Goal: Information Seeking & Learning: Compare options

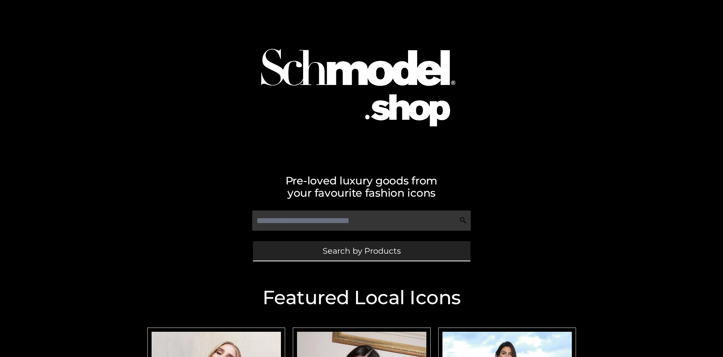
click at [362, 251] on span "Search by Products" at bounding box center [362, 251] width 78 height 8
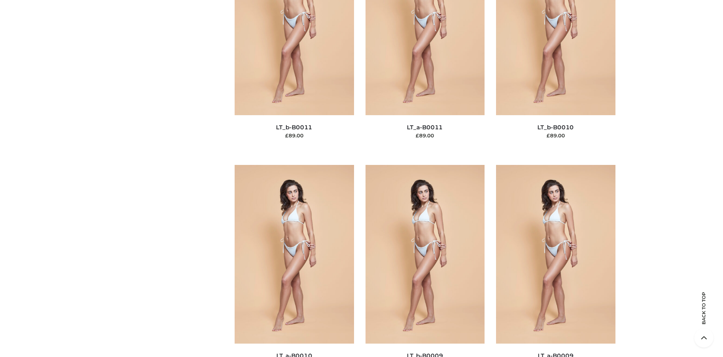
scroll to position [116, 0]
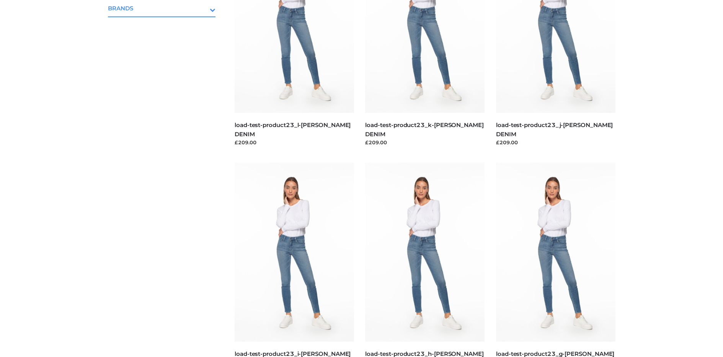
click at [202, 8] on icon "Toggle Submenu" at bounding box center [173, 9] width 86 height 9
click at [165, 25] on span "OPP SWIMWEAR" at bounding box center [166, 24] width 100 height 9
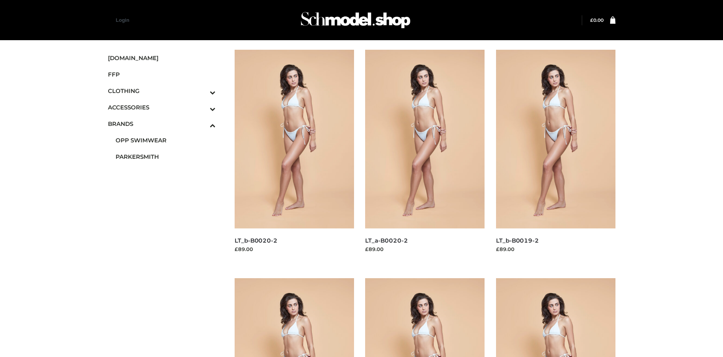
scroll to position [363, 0]
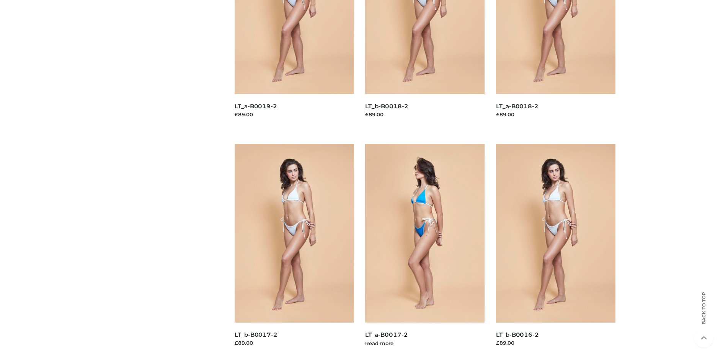
click at [425, 250] on img at bounding box center [424, 233] width 119 height 179
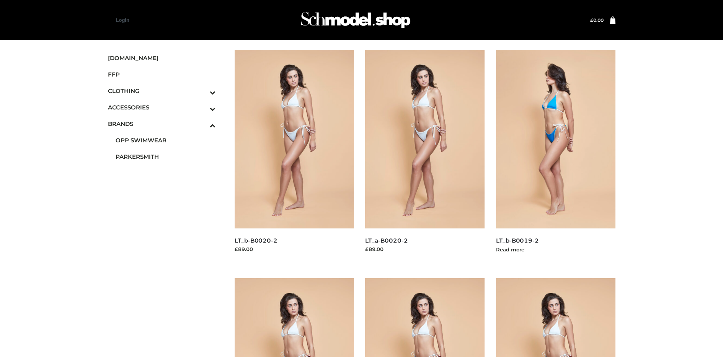
click at [556, 156] on img at bounding box center [555, 139] width 119 height 179
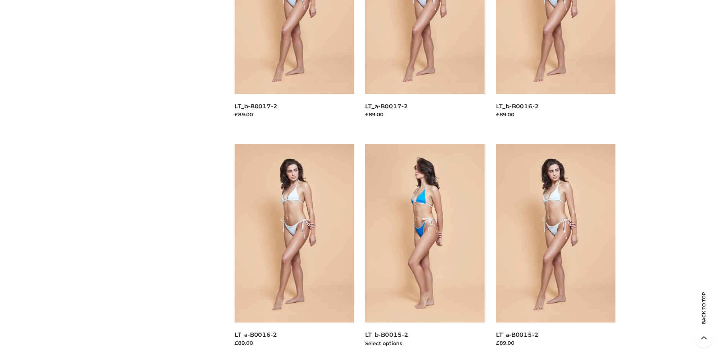
click at [425, 250] on img at bounding box center [424, 233] width 119 height 179
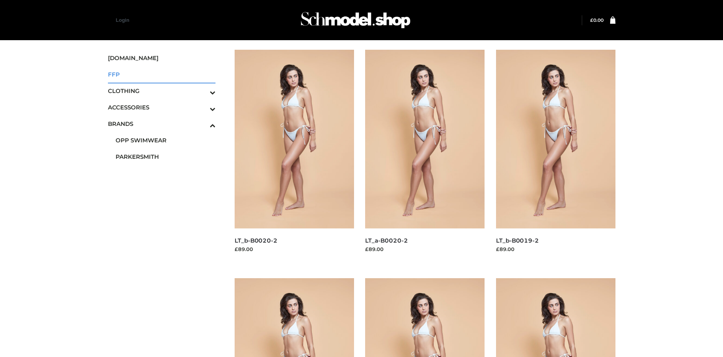
click at [162, 74] on span "FFP" at bounding box center [162, 74] width 108 height 9
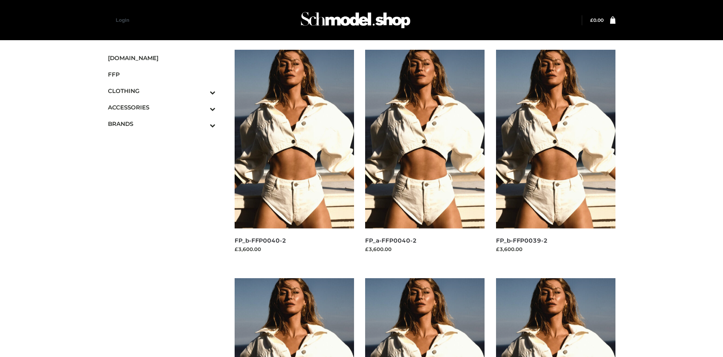
scroll to position [363, 0]
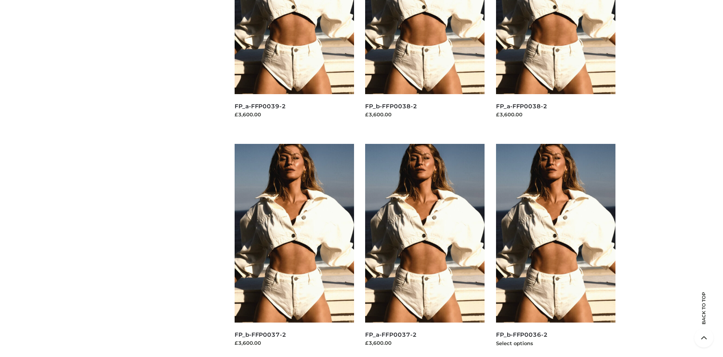
click at [556, 250] on img at bounding box center [555, 233] width 119 height 179
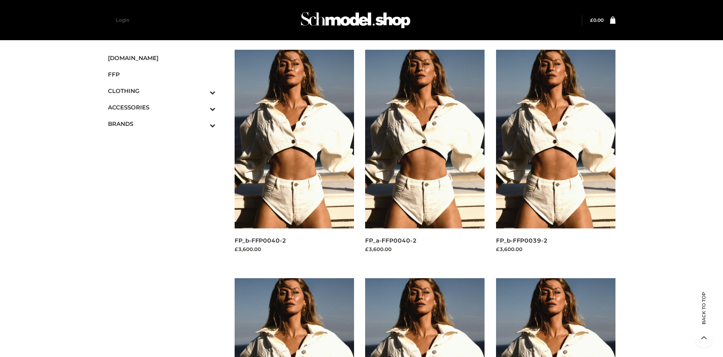
scroll to position [592, 0]
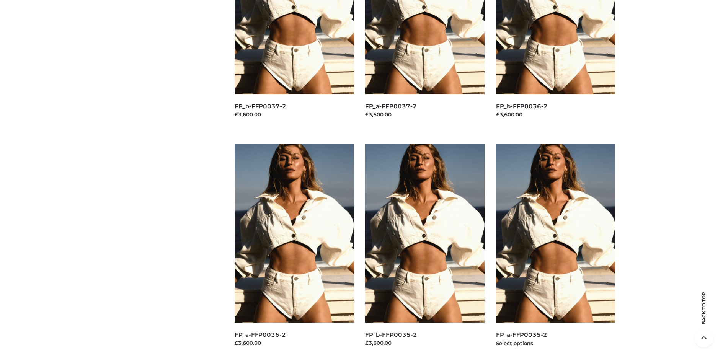
click at [556, 250] on img at bounding box center [555, 233] width 119 height 179
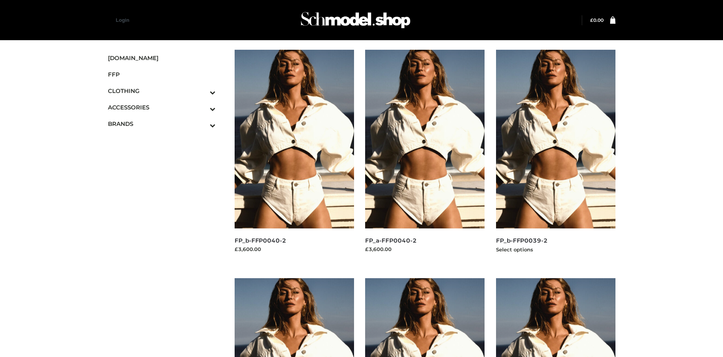
click at [556, 156] on img at bounding box center [555, 139] width 119 height 179
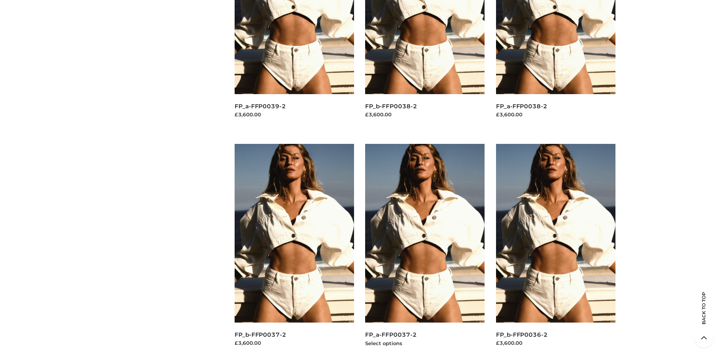
click at [425, 250] on img at bounding box center [424, 233] width 119 height 179
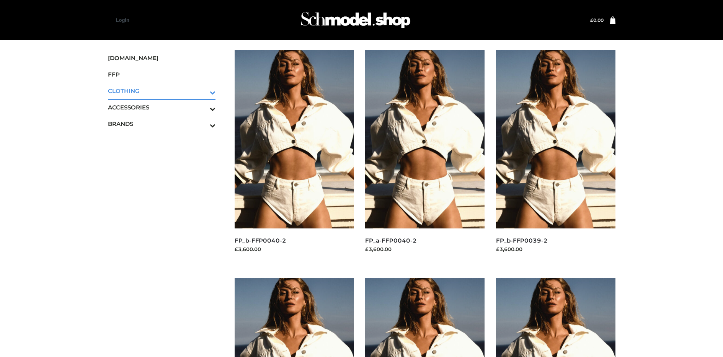
click at [202, 91] on icon "Toggle Submenu" at bounding box center [173, 92] width 86 height 9
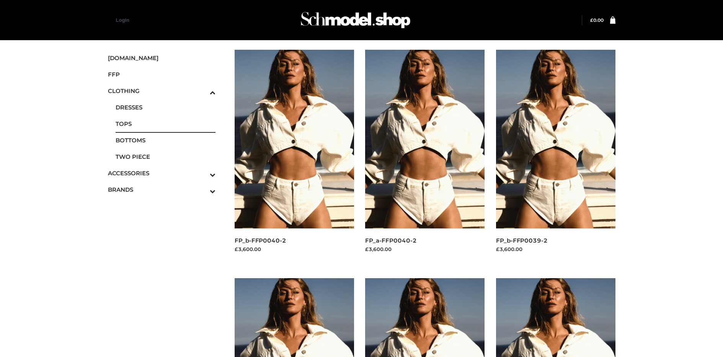
click at [165, 124] on span "TOPS" at bounding box center [166, 123] width 100 height 9
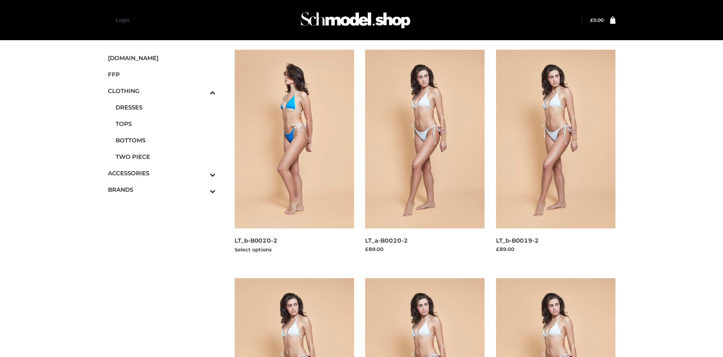
click at [294, 156] on img at bounding box center [294, 139] width 119 height 179
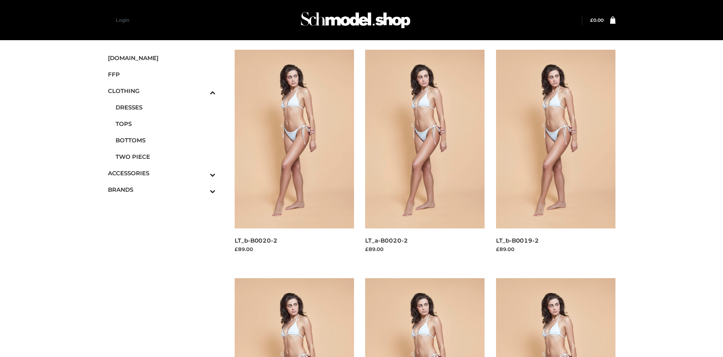
scroll to position [592, 0]
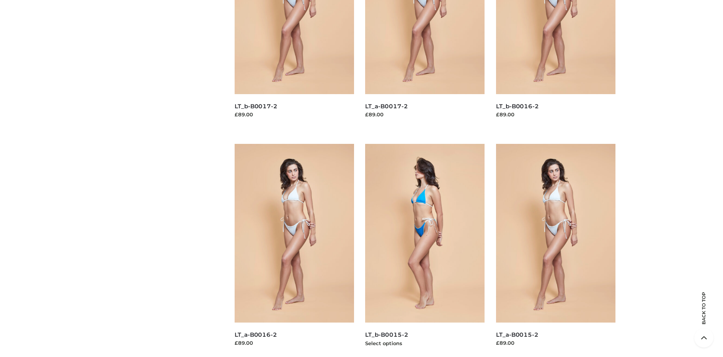
click at [425, 250] on img at bounding box center [424, 233] width 119 height 179
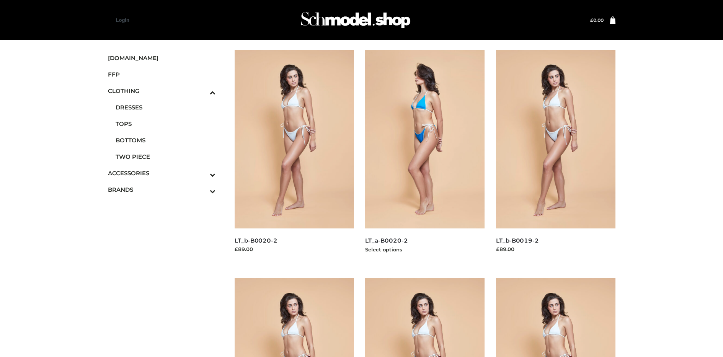
click at [425, 156] on img at bounding box center [424, 139] width 119 height 179
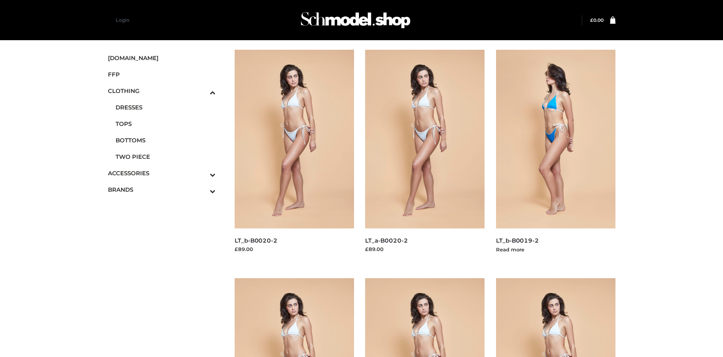
click at [556, 156] on img at bounding box center [555, 139] width 119 height 179
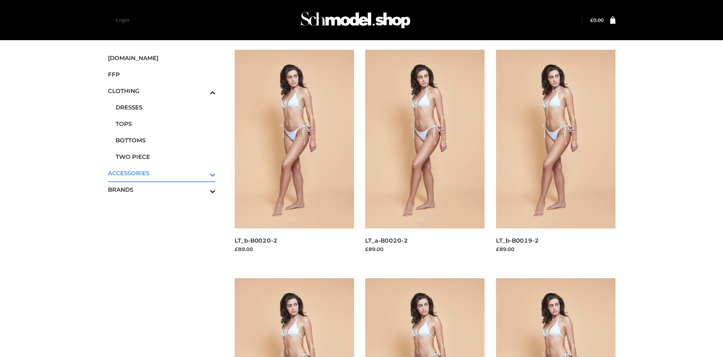
click at [202, 173] on icon "Toggle Submenu" at bounding box center [173, 174] width 86 height 9
click at [165, 140] on span "JEWELRY" at bounding box center [166, 140] width 100 height 9
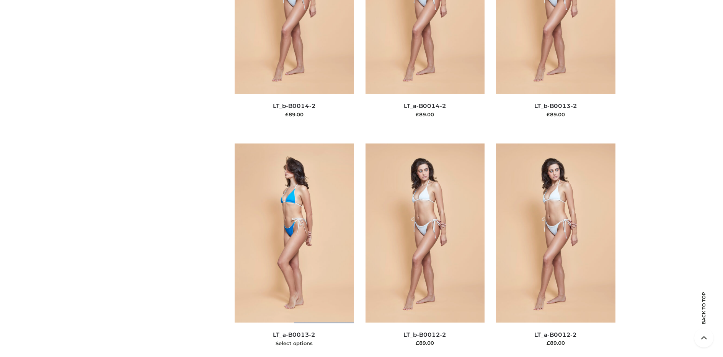
click at [294, 250] on img at bounding box center [294, 233] width 119 height 179
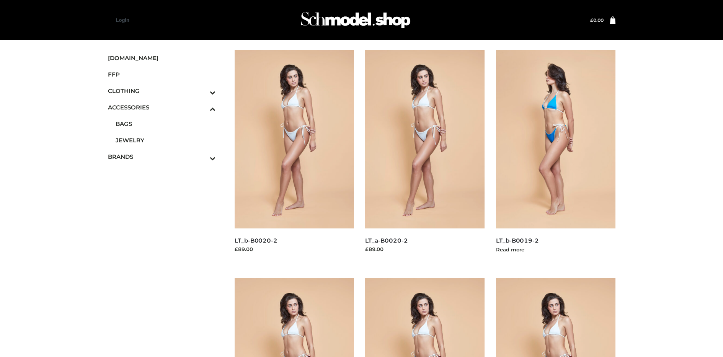
click at [556, 156] on img at bounding box center [555, 139] width 119 height 179
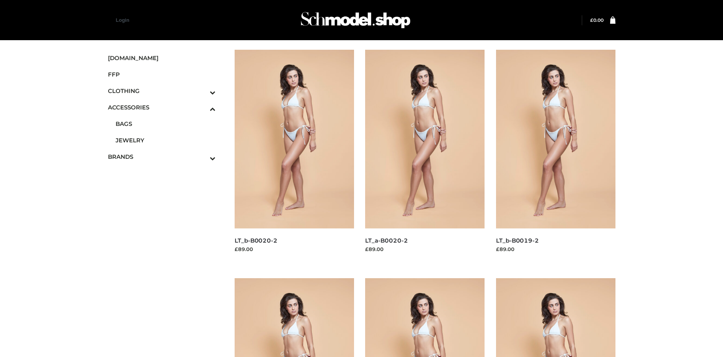
scroll to position [1286, 0]
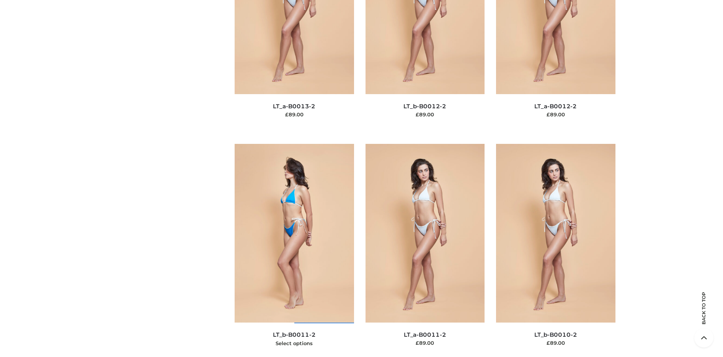
click at [294, 250] on img at bounding box center [294, 233] width 119 height 179
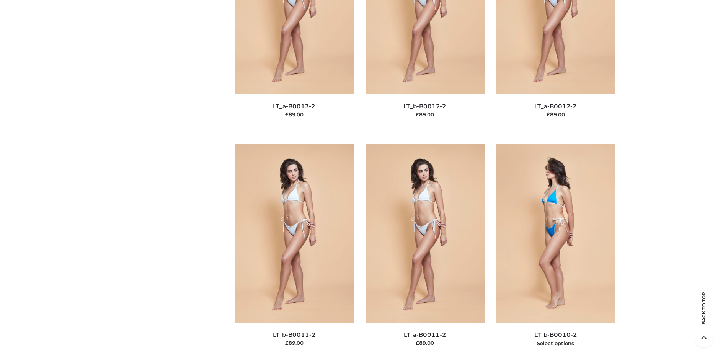
click at [556, 250] on img at bounding box center [555, 233] width 119 height 179
